Goal: Check status: Check status

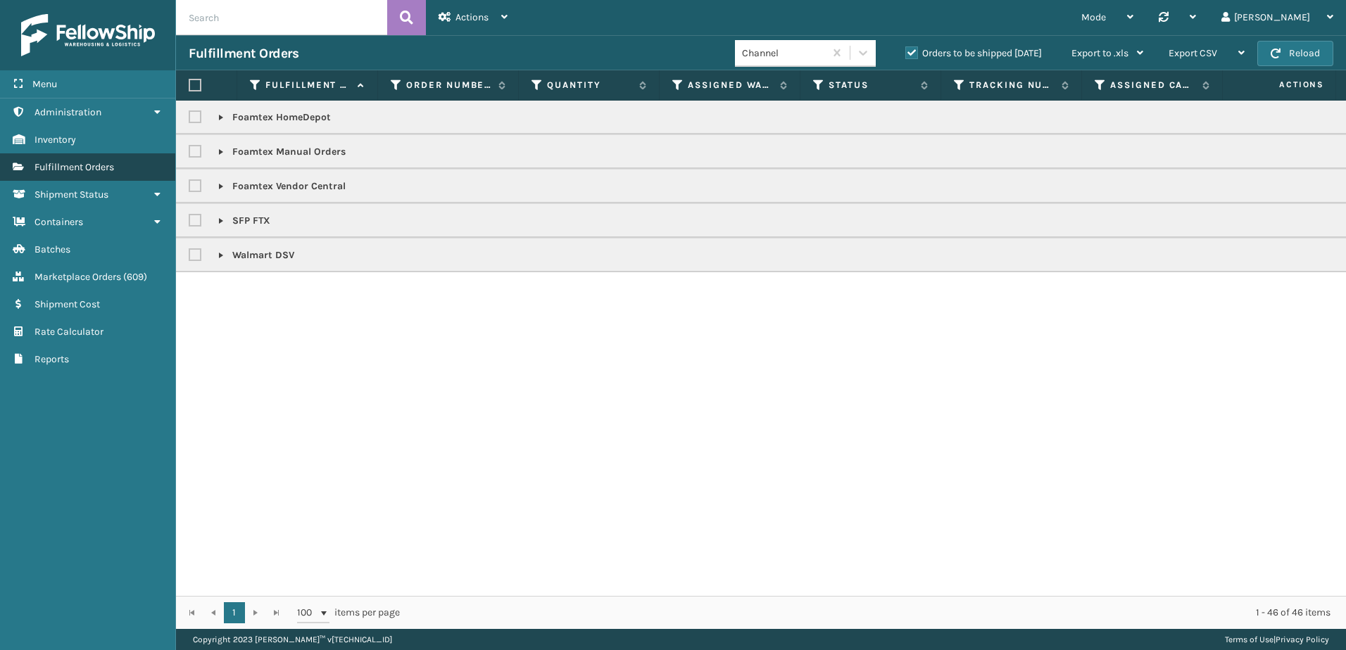
click at [93, 164] on span "Fulfillment Orders" at bounding box center [74, 167] width 80 height 12
click at [315, 8] on input "text" at bounding box center [281, 17] width 211 height 35
paste input "55414"
type input "55414"
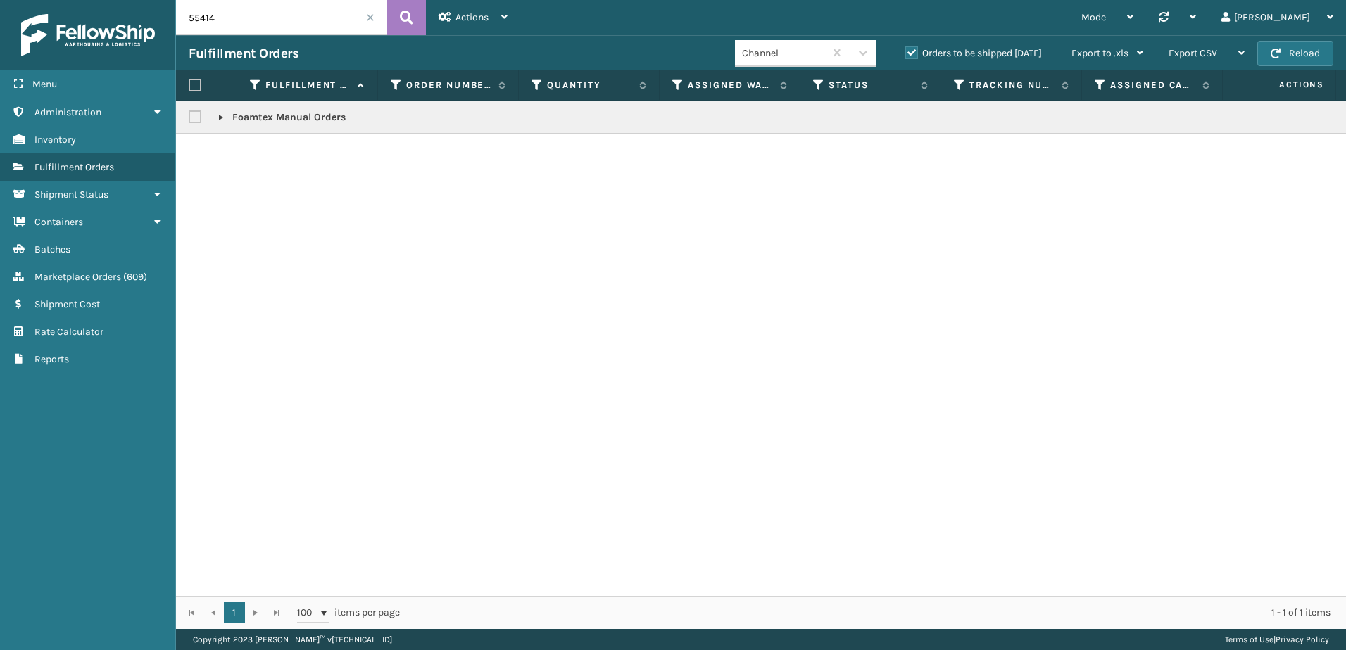
click at [916, 53] on label "Orders to be shipped [DATE]" at bounding box center [973, 53] width 137 height 12
click at [906, 53] on input "Orders to be shipped [DATE]" at bounding box center [905, 49] width 1 height 9
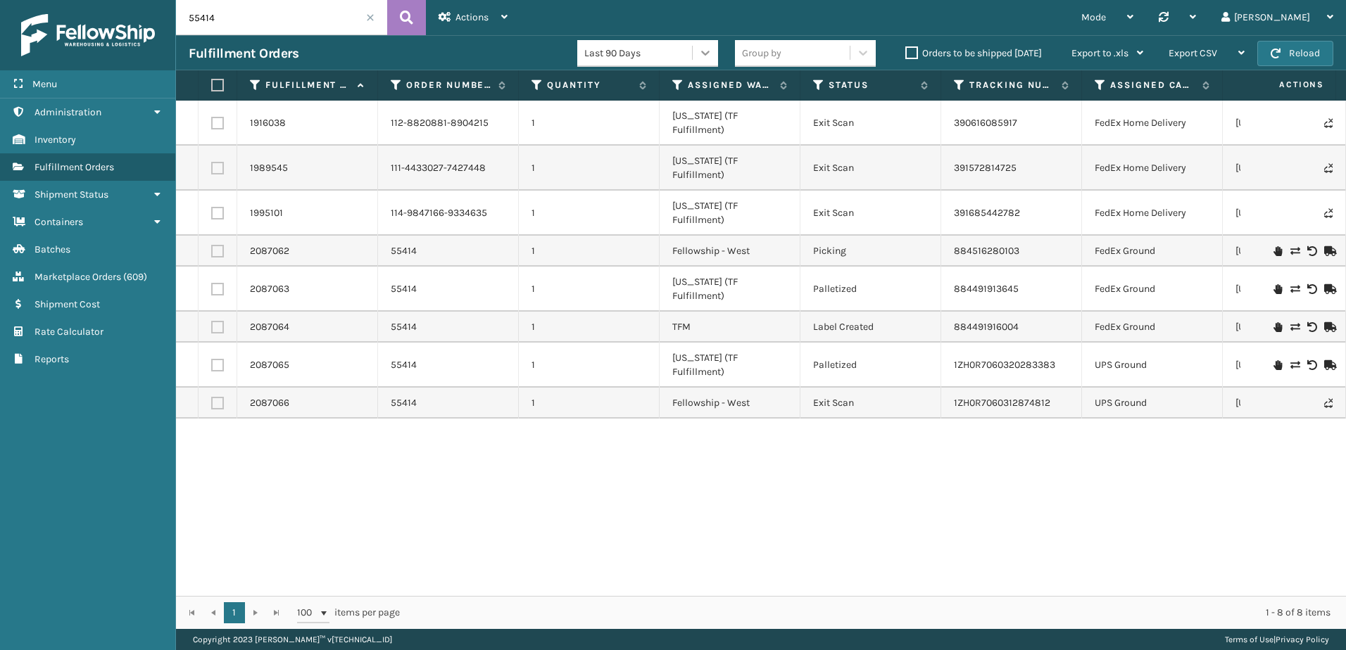
click at [702, 46] on icon at bounding box center [705, 53] width 14 height 14
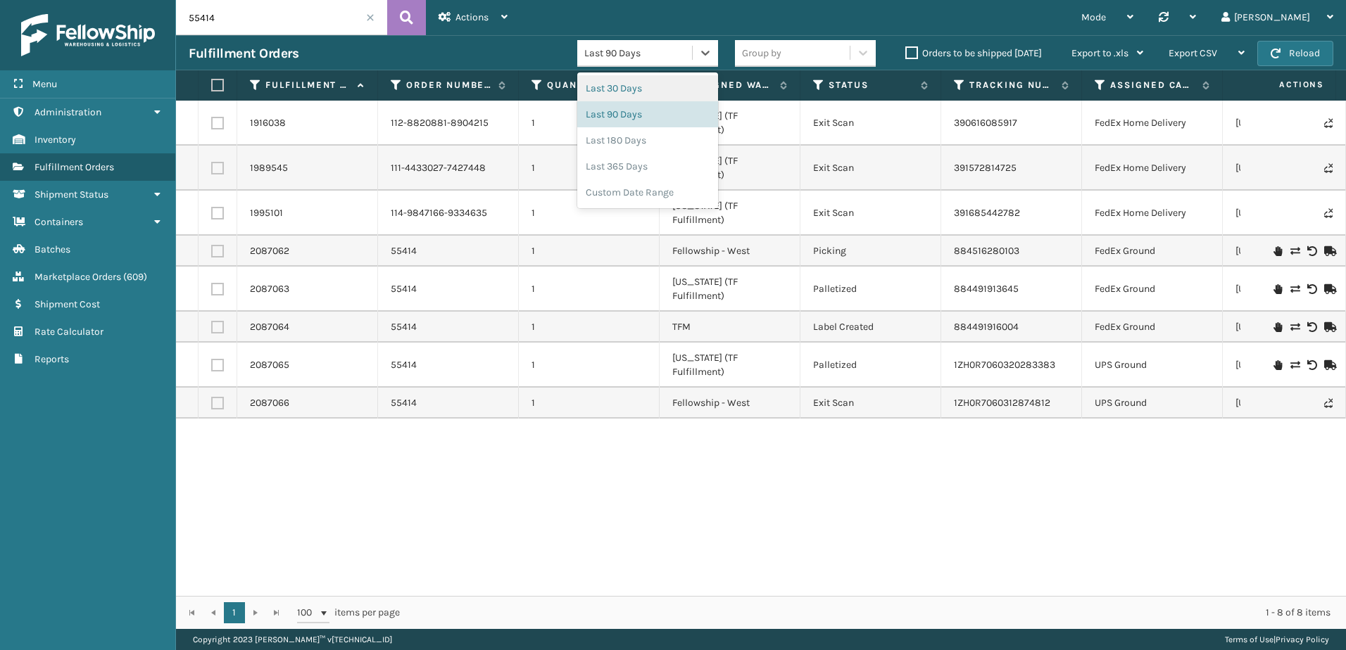
click at [679, 93] on div "Last 30 Days" at bounding box center [647, 88] width 141 height 26
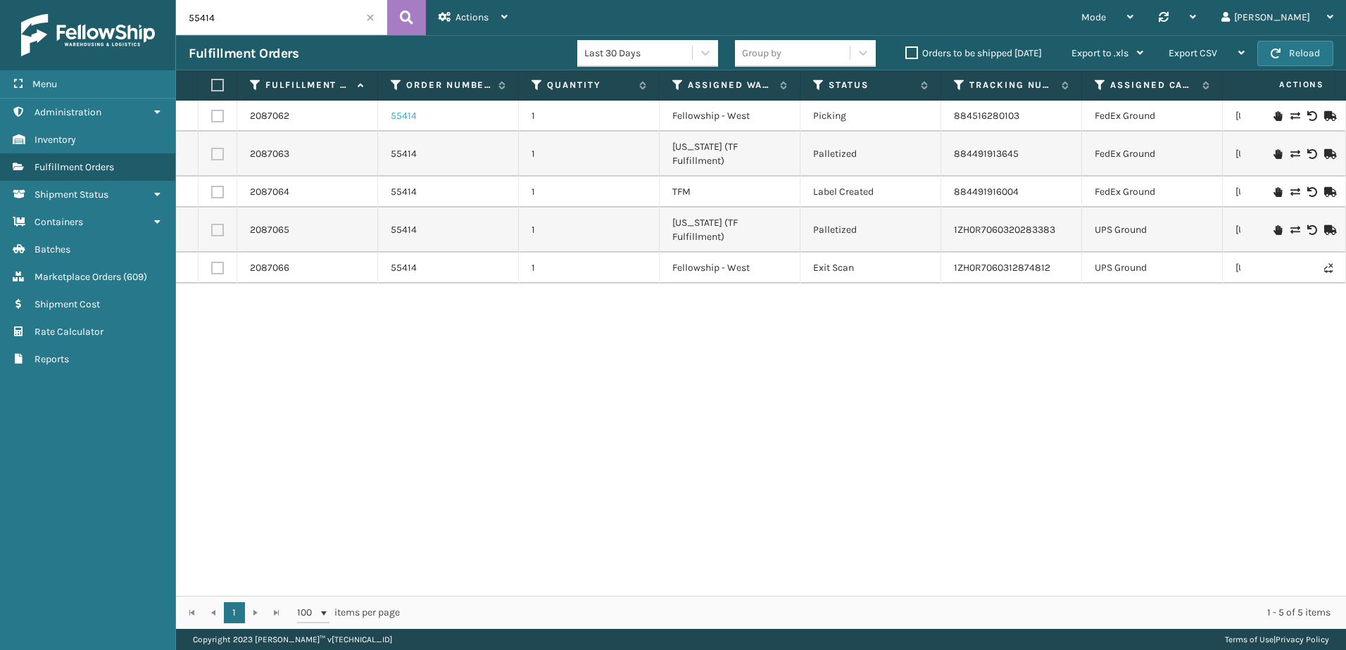
click at [410, 115] on link "55414" at bounding box center [404, 116] width 26 height 14
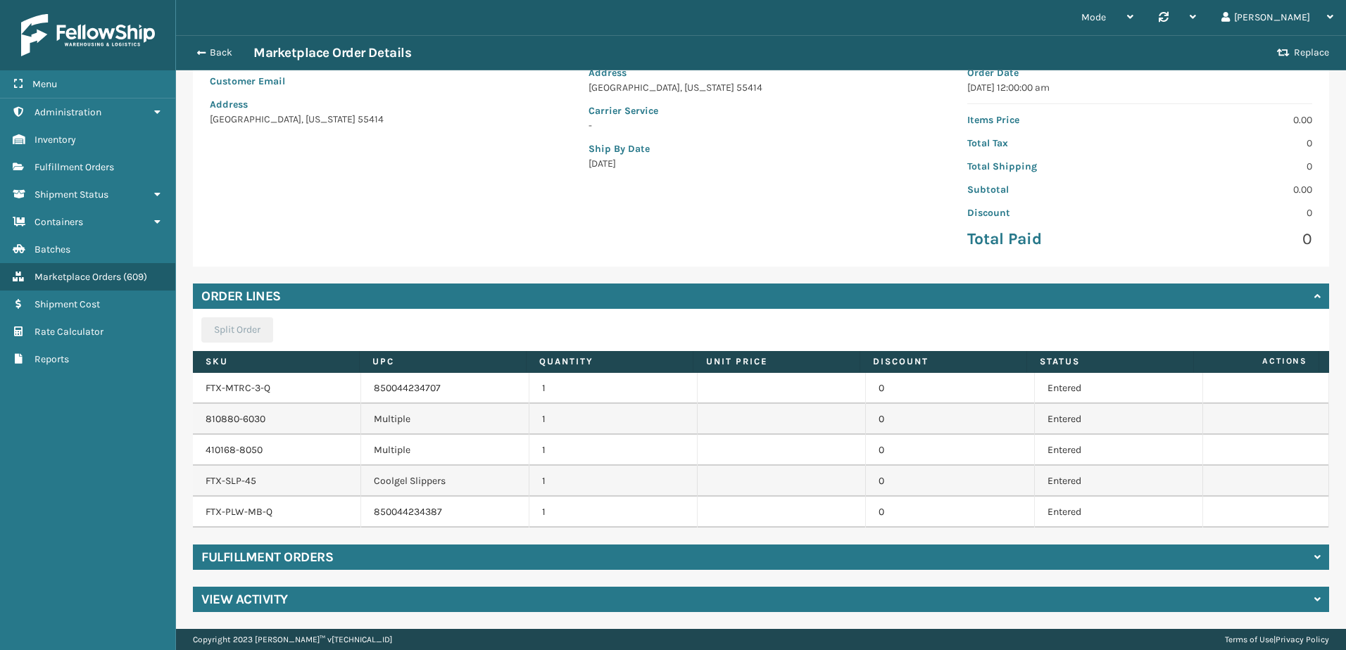
click at [539, 545] on div "Fulfillment Orders" at bounding box center [761, 557] width 1136 height 25
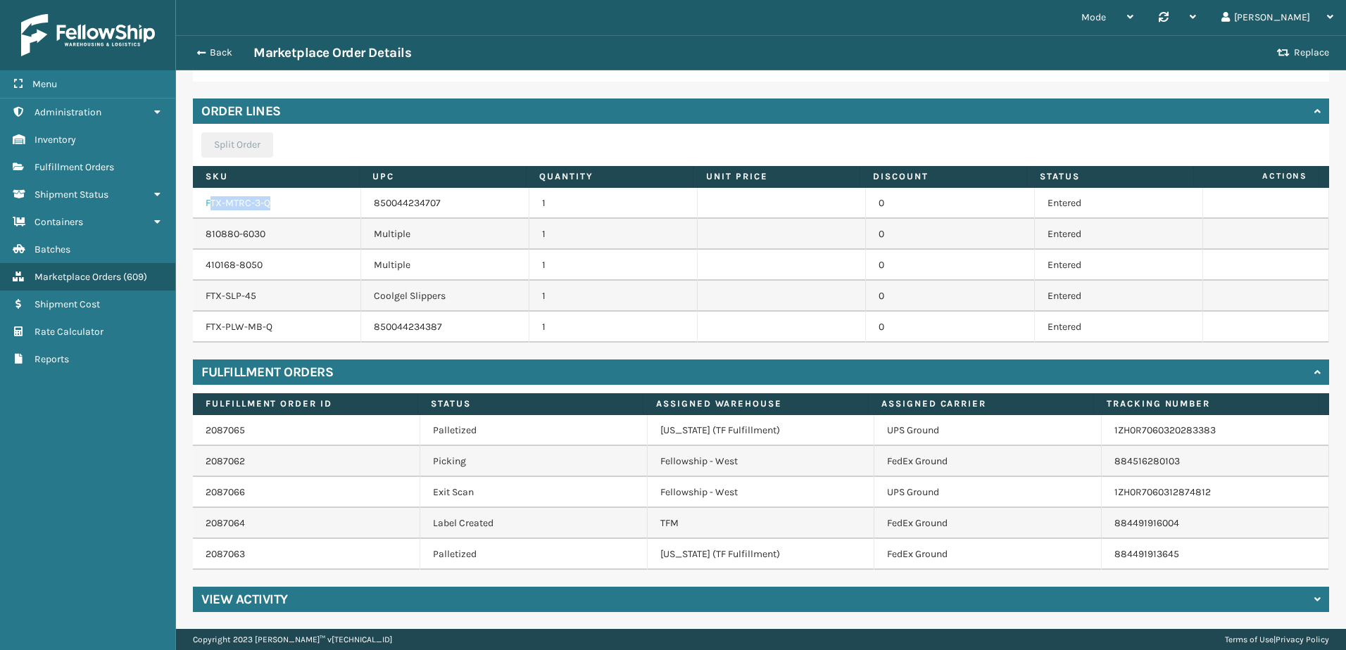
drag, startPoint x: 303, startPoint y: 204, endPoint x: 209, endPoint y: 197, distance: 93.9
click at [209, 197] on td "FTX-MTRC-3-Q" at bounding box center [277, 203] width 168 height 31
drag, startPoint x: 209, startPoint y: 197, endPoint x: 223, endPoint y: 202, distance: 14.9
drag, startPoint x: 223, startPoint y: 202, endPoint x: 301, endPoint y: 186, distance: 79.8
click at [301, 186] on th "SKU" at bounding box center [276, 177] width 167 height 22
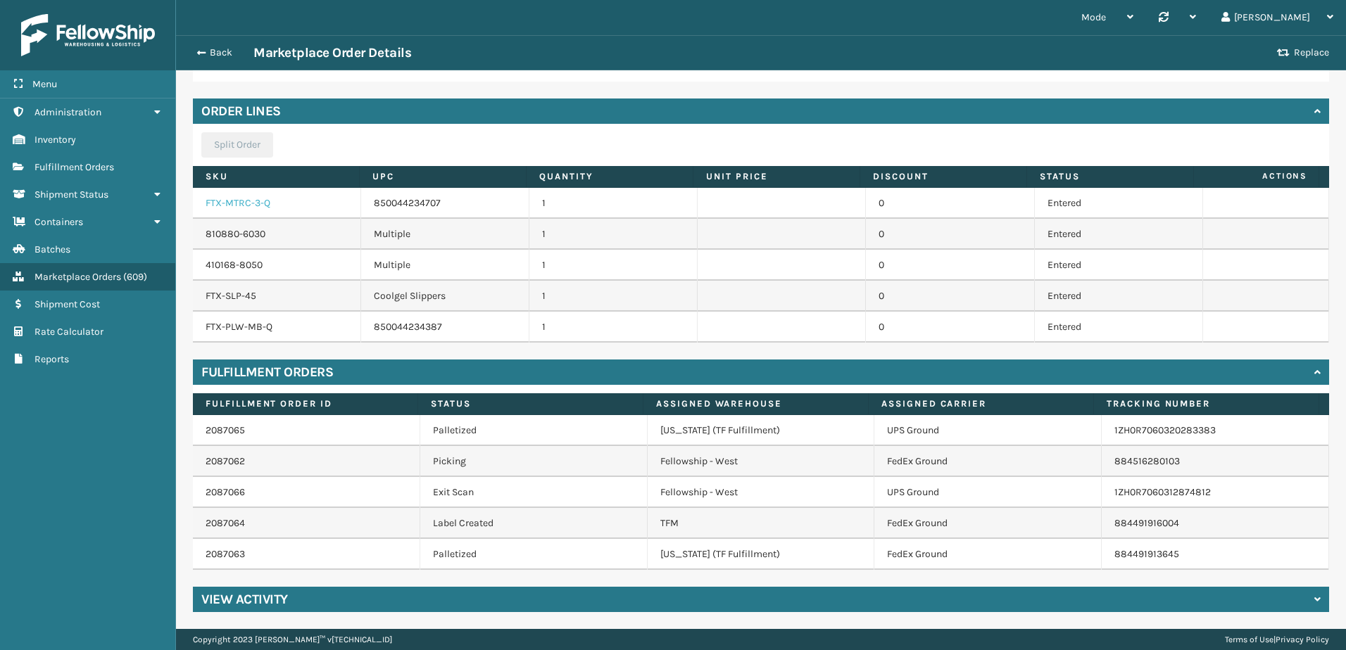
click at [246, 201] on link "FTX-MTRC-3-Q" at bounding box center [238, 203] width 65 height 12
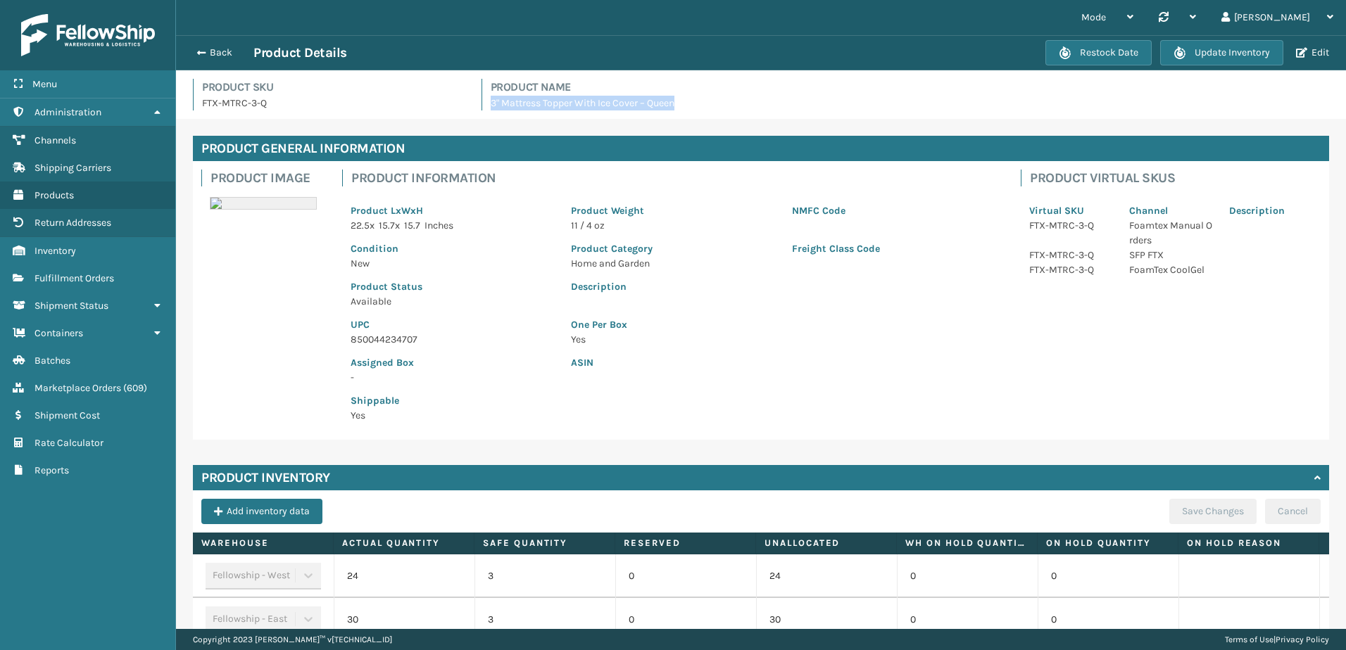
drag, startPoint x: 681, startPoint y: 104, endPoint x: 485, endPoint y: 106, distance: 195.7
click at [485, 106] on div "Product Name 3" Mattress Topper With Ice Cover – Queen" at bounding box center [905, 95] width 848 height 32
drag, startPoint x: 241, startPoint y: 106, endPoint x: 180, endPoint y: 107, distance: 60.5
click at [180, 107] on div "Product SKU FTX-MTRC-3-Q Product Name 3" Mattress Topper With Ice Cover – Queen" at bounding box center [761, 94] width 1170 height 49
copy p "FTX-MTRC-3-Q"
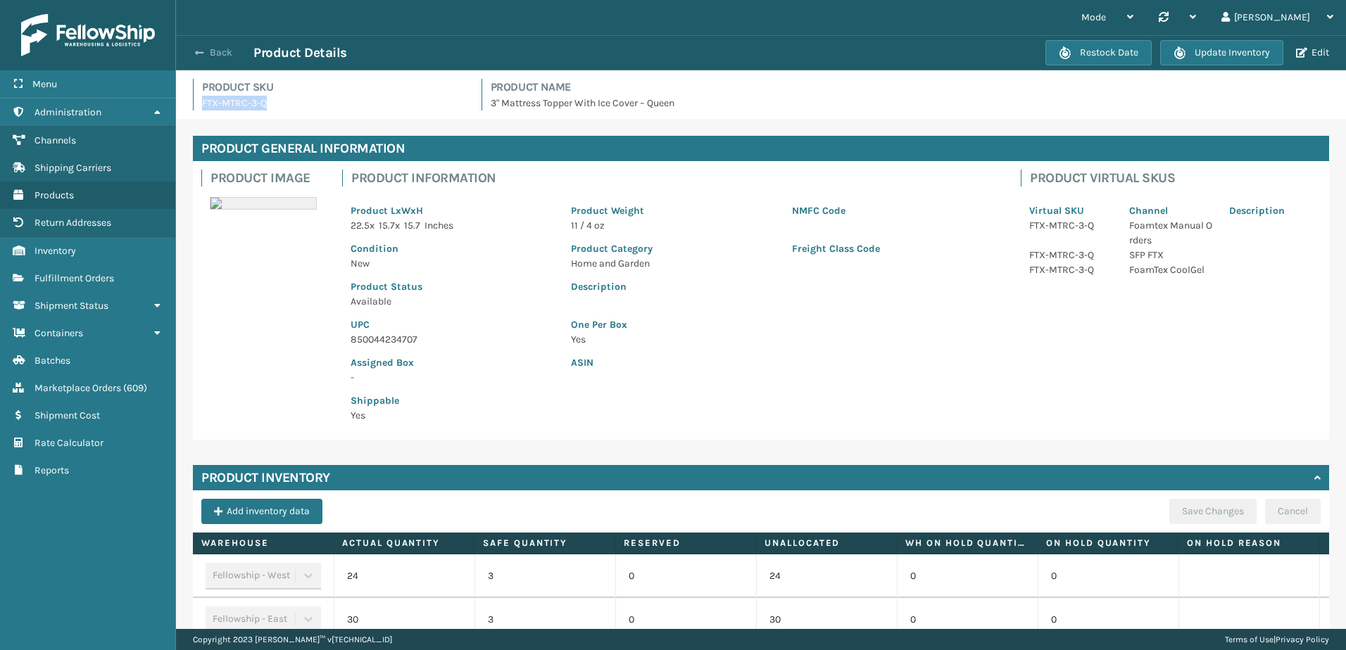
click at [220, 55] on button "Back" at bounding box center [221, 52] width 65 height 13
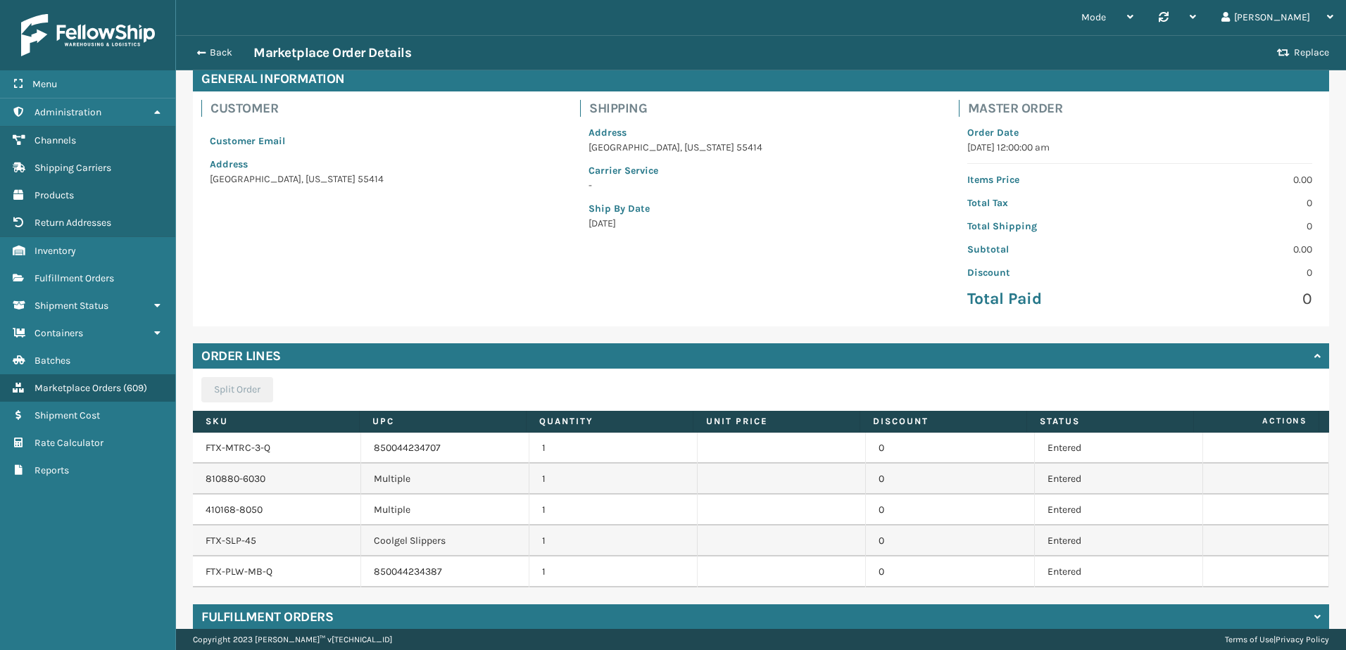
scroll to position [129, 0]
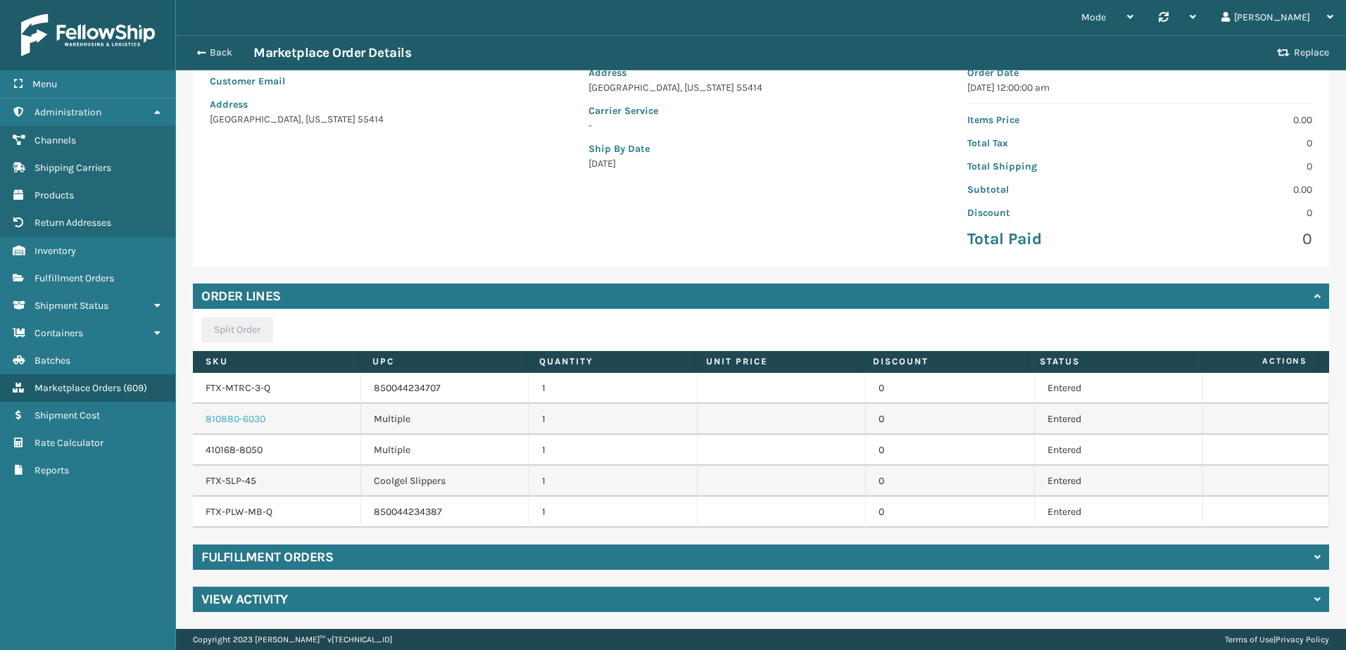
click at [255, 422] on link "810880-6030" at bounding box center [236, 419] width 60 height 12
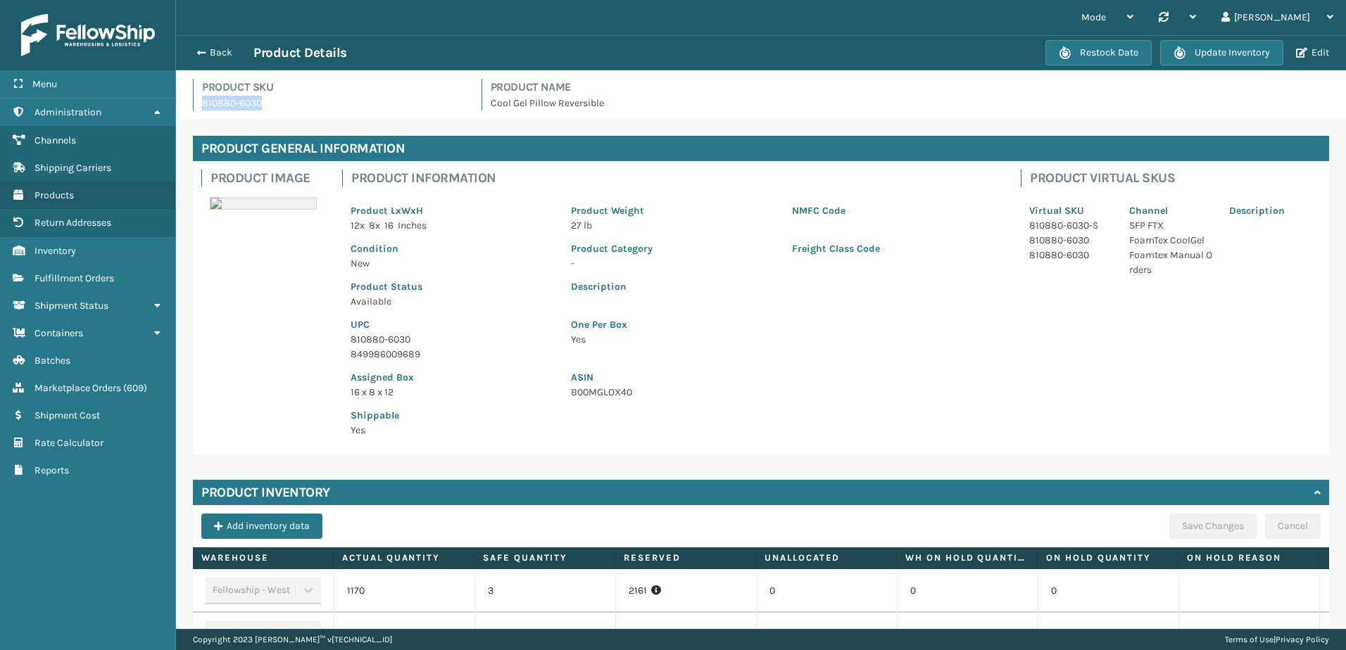
drag, startPoint x: 286, startPoint y: 104, endPoint x: 200, endPoint y: 105, distance: 86.6
click at [200, 105] on div "Product SKU 810880-6030" at bounding box center [329, 95] width 272 height 32
copy p "810880-6030"
click at [659, 113] on div "Product SKU 810880-6030 Product Name Cool Gel Pillow Reversible" at bounding box center [760, 99] width 1153 height 40
click at [212, 49] on button "Back" at bounding box center [221, 52] width 65 height 13
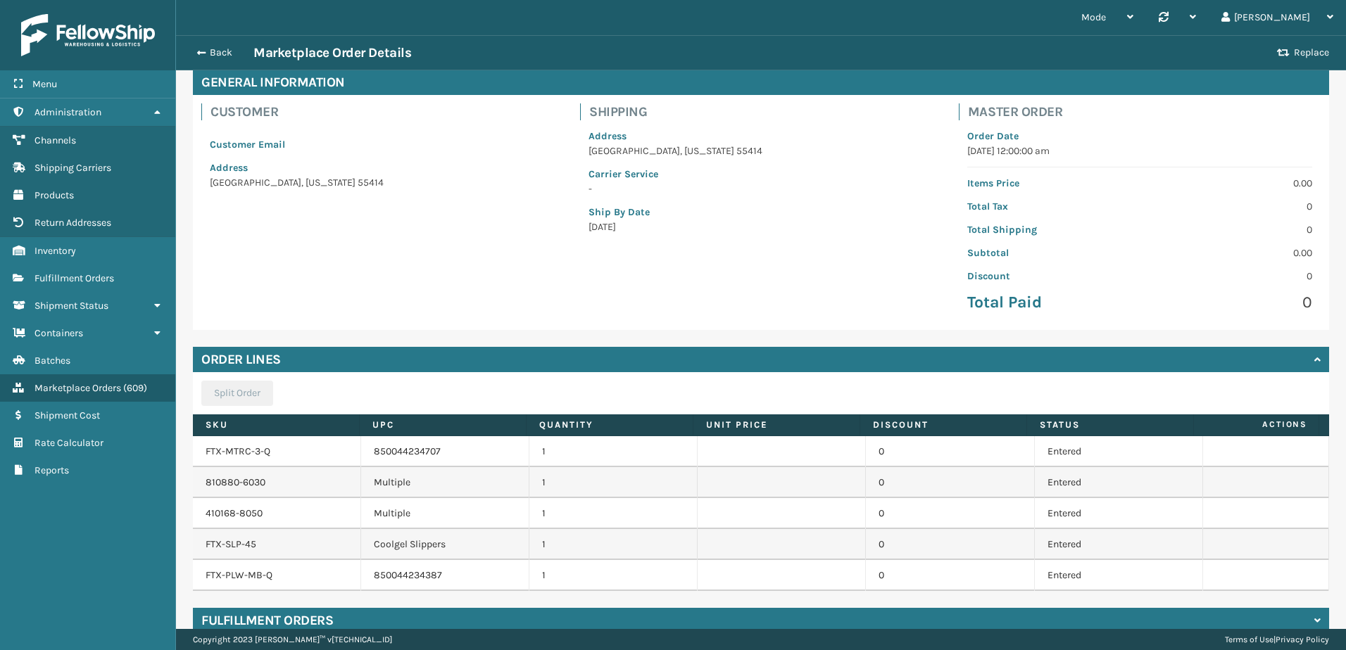
scroll to position [129, 0]
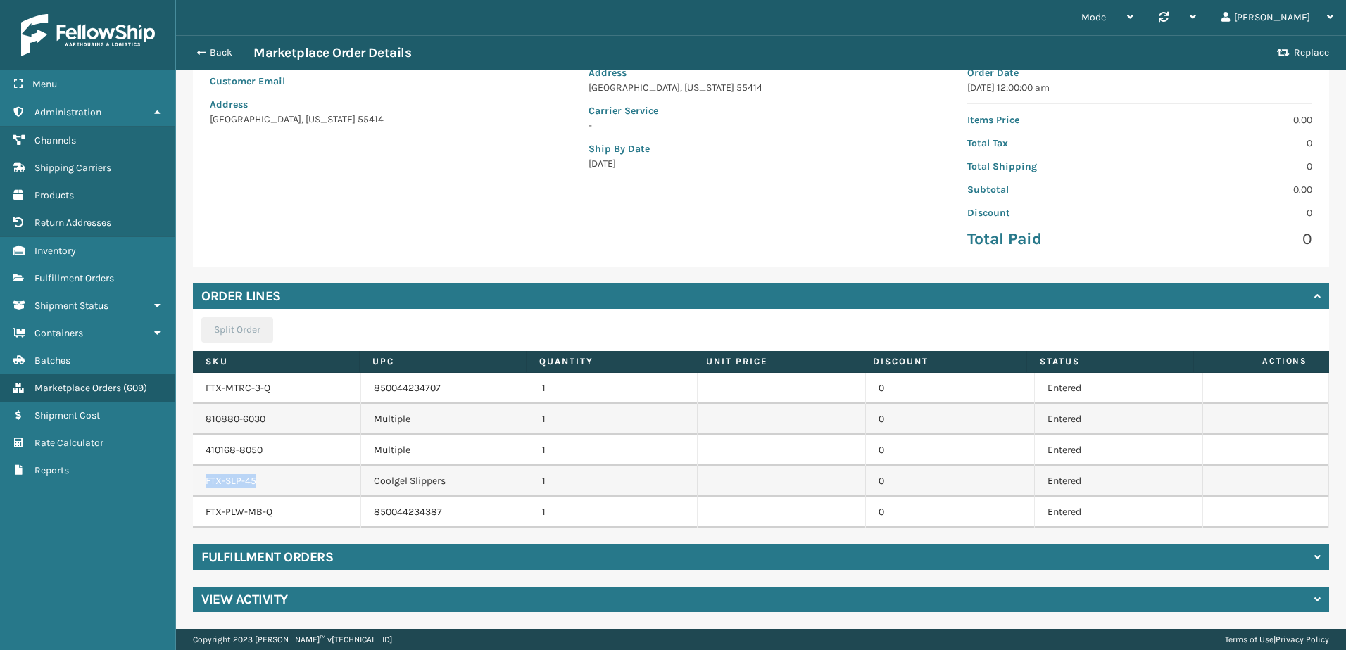
drag, startPoint x: 265, startPoint y: 479, endPoint x: 202, endPoint y: 478, distance: 63.4
click at [202, 478] on td "FTX-SLP-45" at bounding box center [277, 481] width 168 height 31
copy link "FTX-SLP-45"
drag, startPoint x: 308, startPoint y: 508, endPoint x: 209, endPoint y: 512, distance: 98.6
click at [209, 512] on td "FTX-PLW-MB-Q" at bounding box center [277, 512] width 168 height 31
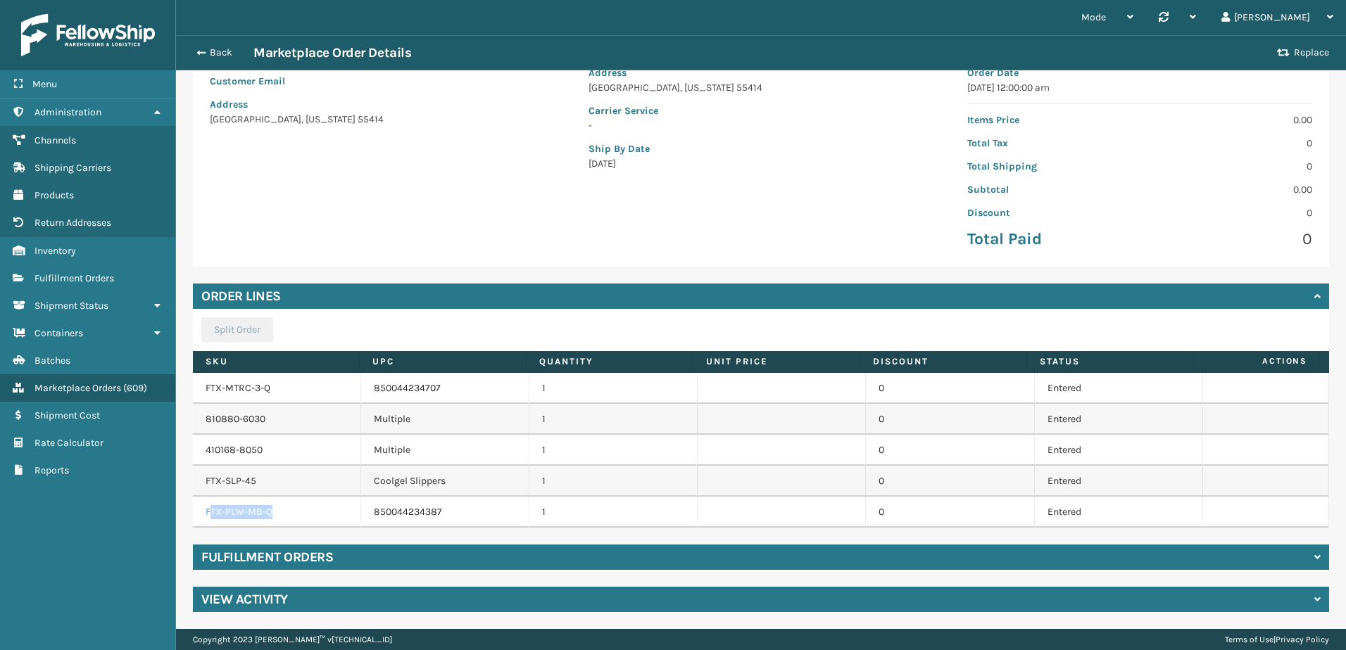
drag, startPoint x: 209, startPoint y: 512, endPoint x: 241, endPoint y: 513, distance: 32.4
click at [241, 513] on link "FTX-PLW-MB-Q" at bounding box center [239, 512] width 67 height 12
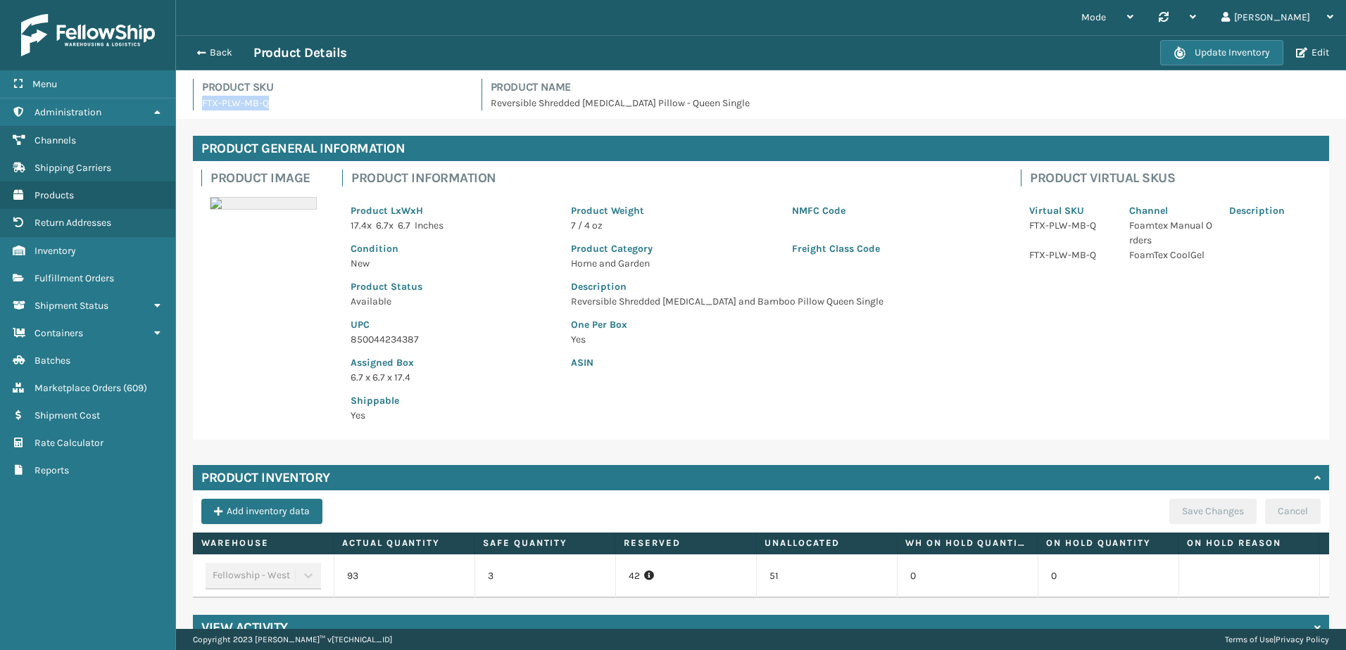
drag, startPoint x: 318, startPoint y: 108, endPoint x: 197, endPoint y: 108, distance: 121.1
click at [197, 108] on div "Product SKU FTX-PLW-MB-Q" at bounding box center [329, 95] width 272 height 32
copy p "FTX-PLW-MB-Q"
